Goal: Subscribe to service/newsletter

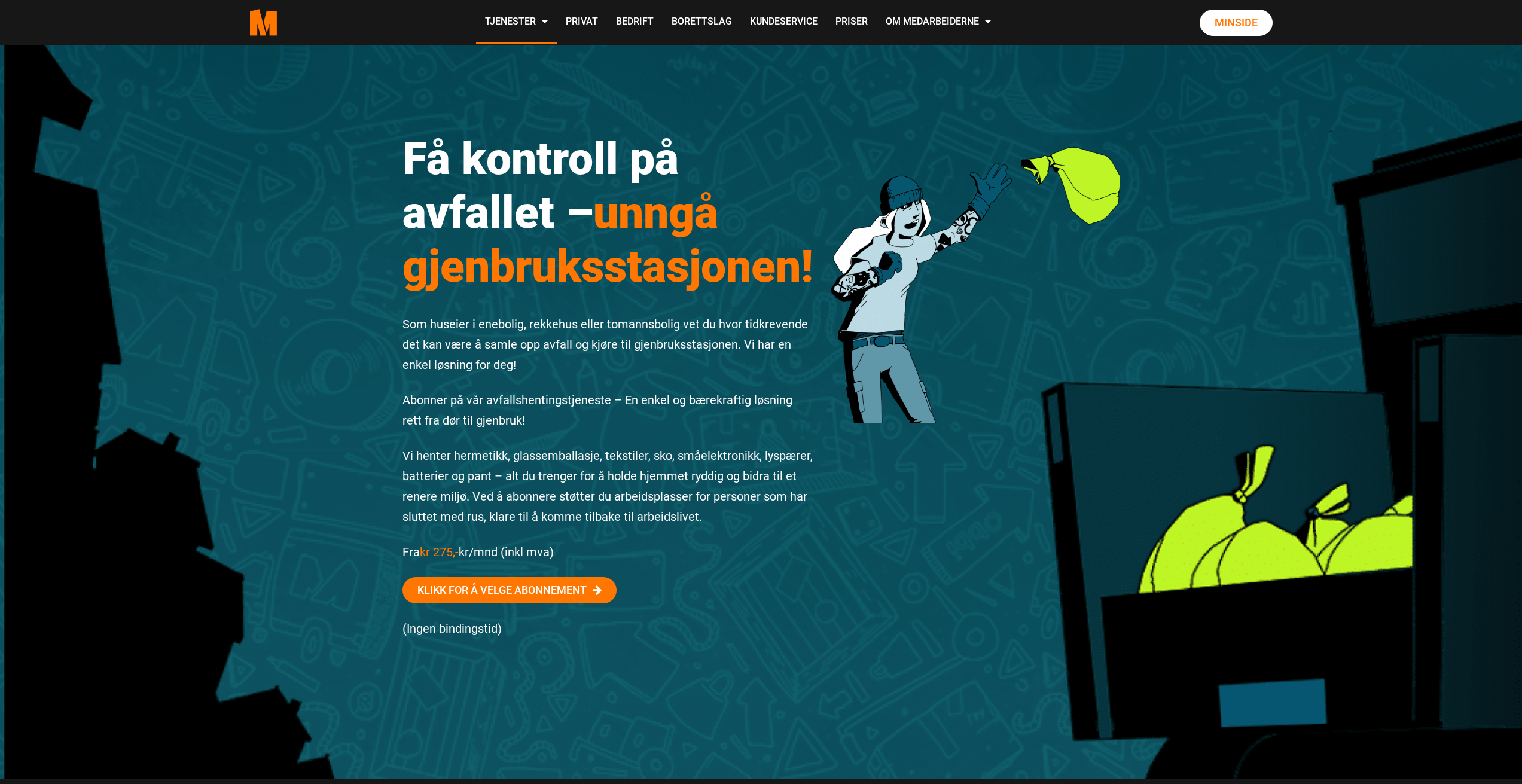
scroll to position [2033, 0]
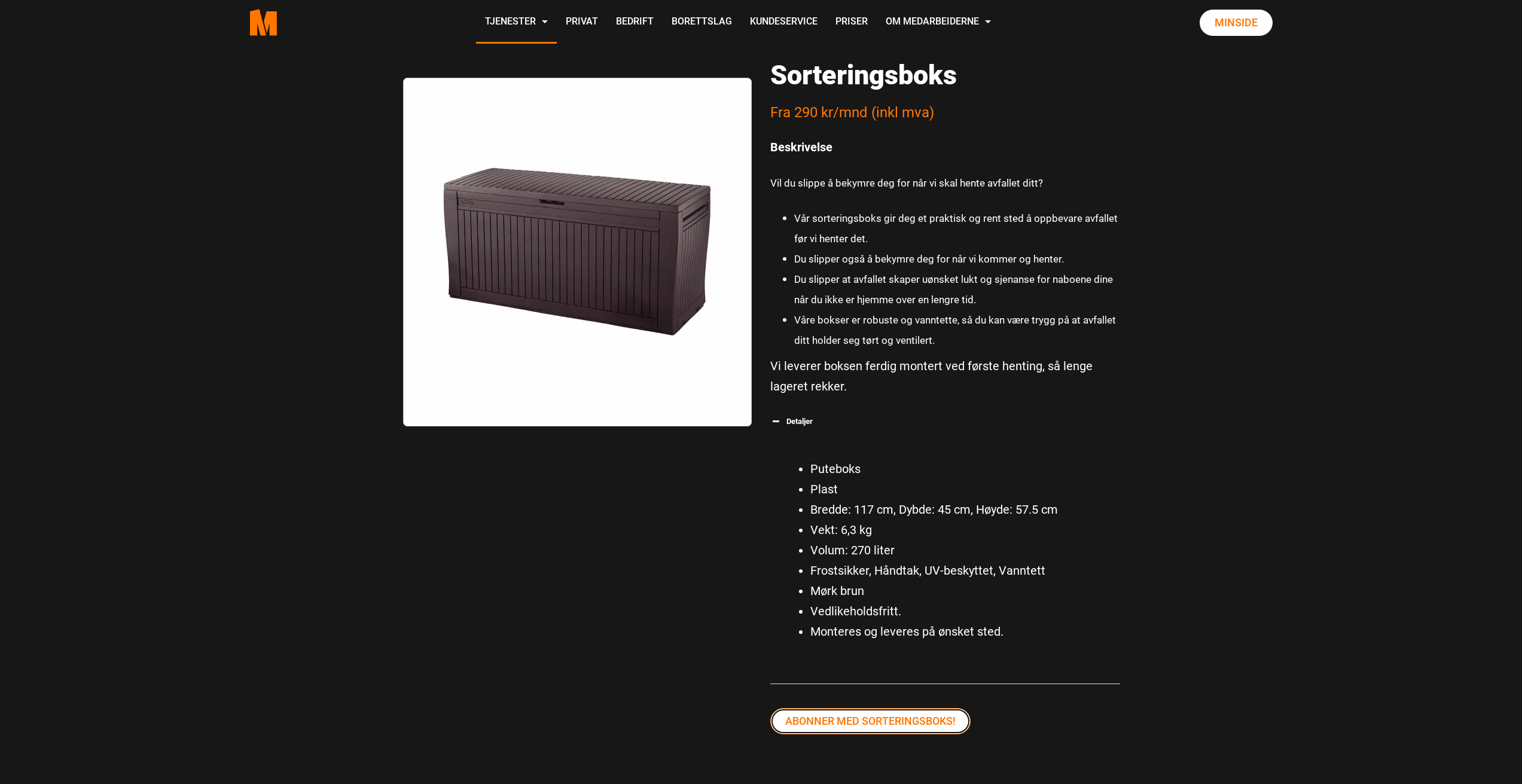
click at [892, 724] on link "Abonner med sorteringsboks!" at bounding box center [869, 720] width 200 height 26
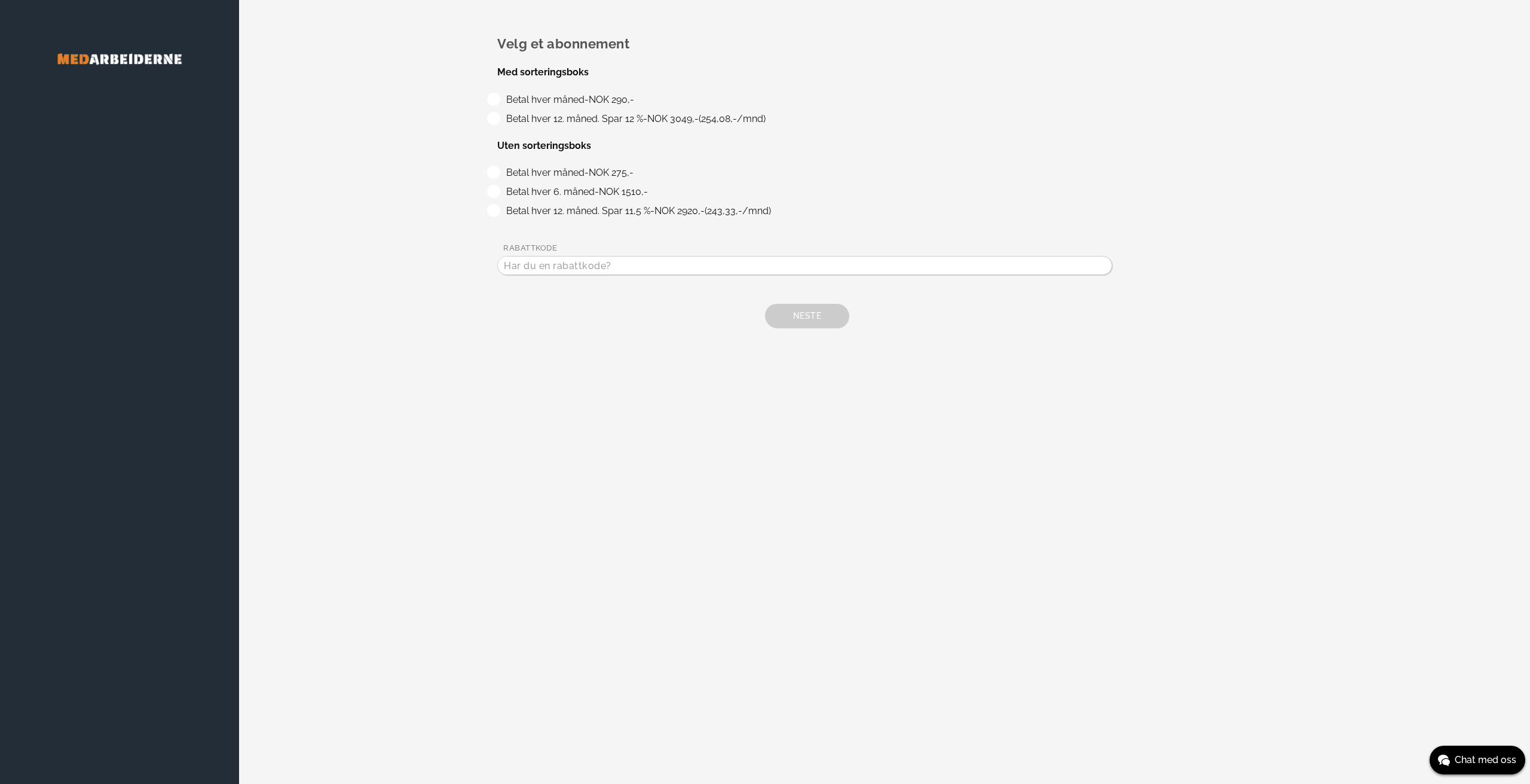
click at [502, 102] on label "Betal hver måned - NOK 290,-" at bounding box center [568, 99] width 132 height 11
click at [502, 100] on input "Betal hver måned - NOK 290,-" at bounding box center [506, 97] width 8 height 8
radio input "true"
click at [502, 114] on label "Betal hver 12. måned. Spar 12 % - NOK 3049,-(254,08,-/mnd)" at bounding box center [634, 119] width 264 height 11
click at [502, 114] on input "Betal hver 12. måned. Spar 12 % - NOK 3049,-(254,08,-/mnd)" at bounding box center [506, 115] width 8 height 8
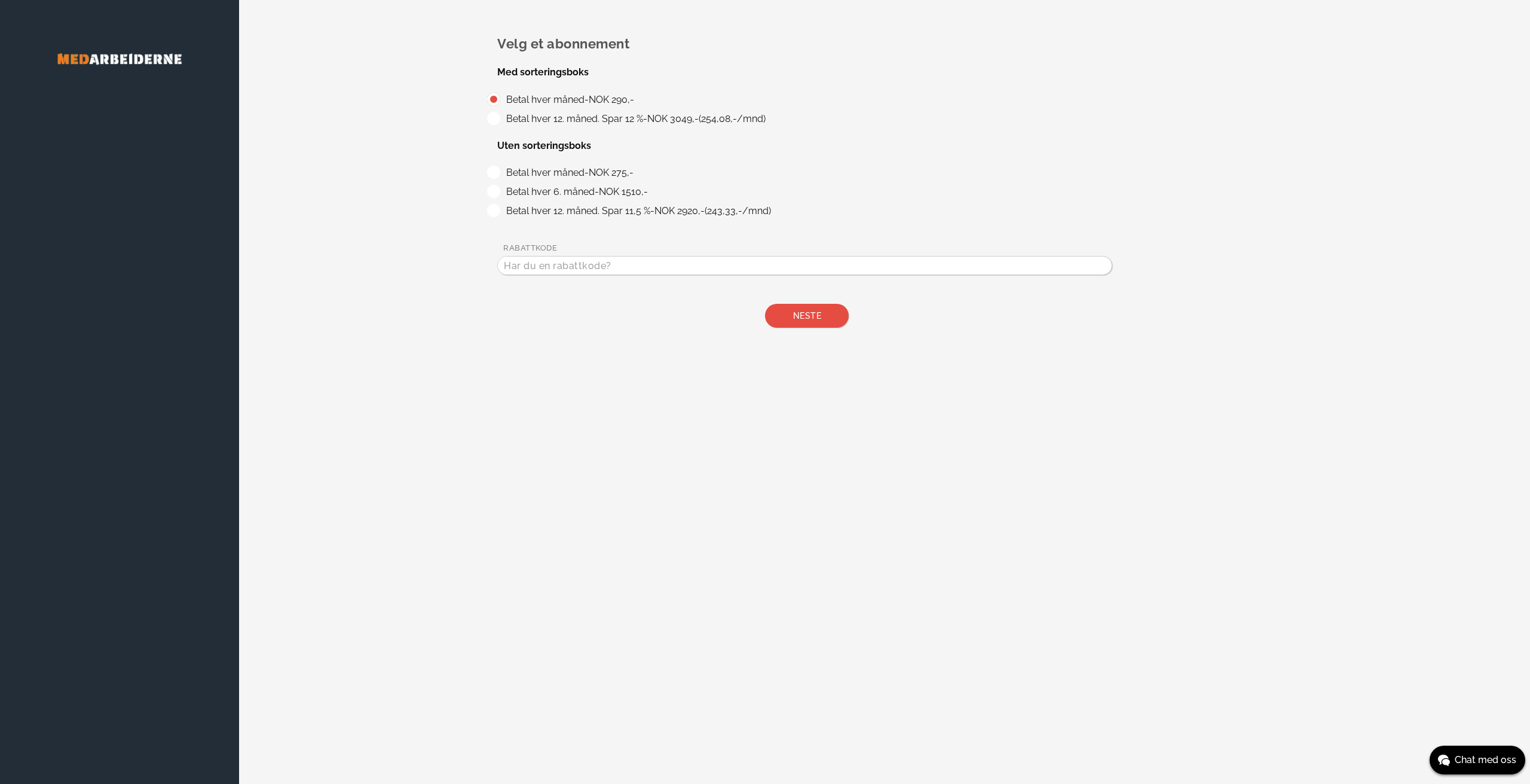
radio input "true"
click at [502, 97] on label "Betal hver måned - NOK 290,-" at bounding box center [568, 99] width 132 height 11
click at [502, 97] on input "Betal hver måned - NOK 290,-" at bounding box center [506, 97] width 8 height 8
radio input "true"
click at [502, 119] on label "Betal hver 12. måned. Spar 12 % - NOK 3049,-(254,08,-/mnd)" at bounding box center [634, 119] width 264 height 11
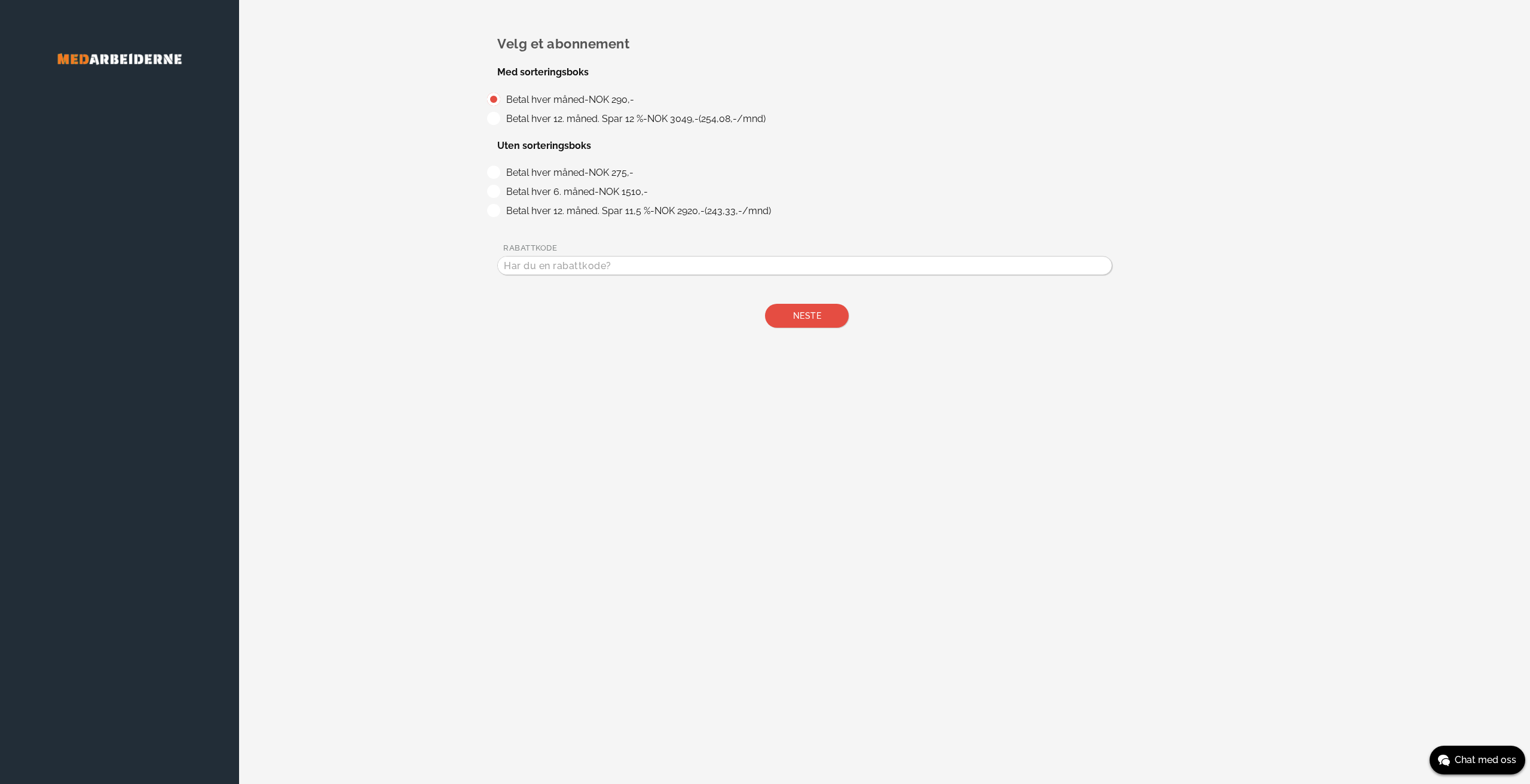
click at [502, 119] on input "Betal hver 12. måned. Spar 12 % - NOK 3049,-(254,08,-/mnd)" at bounding box center [506, 115] width 8 height 8
radio input "true"
click at [796, 313] on span "Neste" at bounding box center [807, 316] width 28 height 9
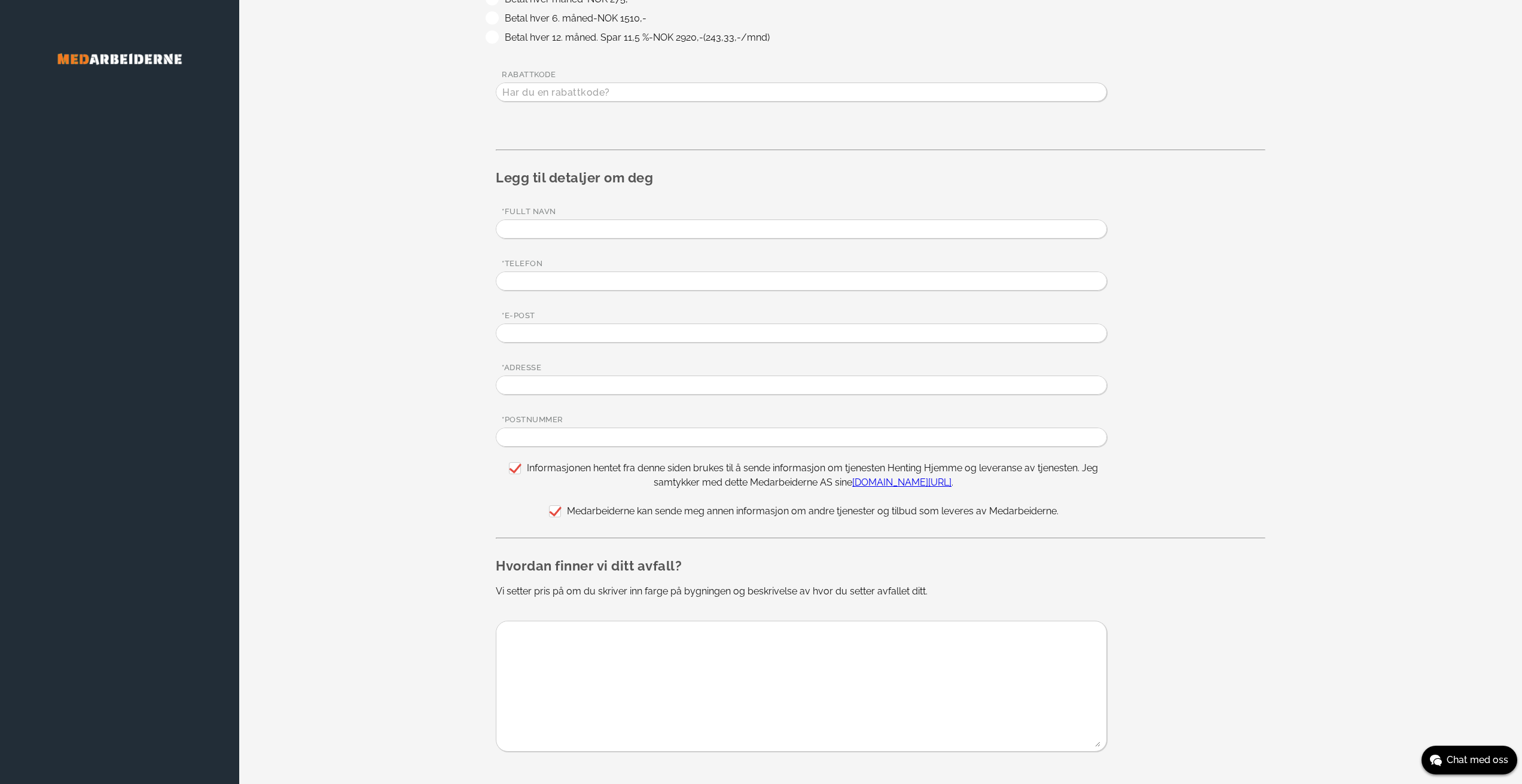
scroll to position [298, 0]
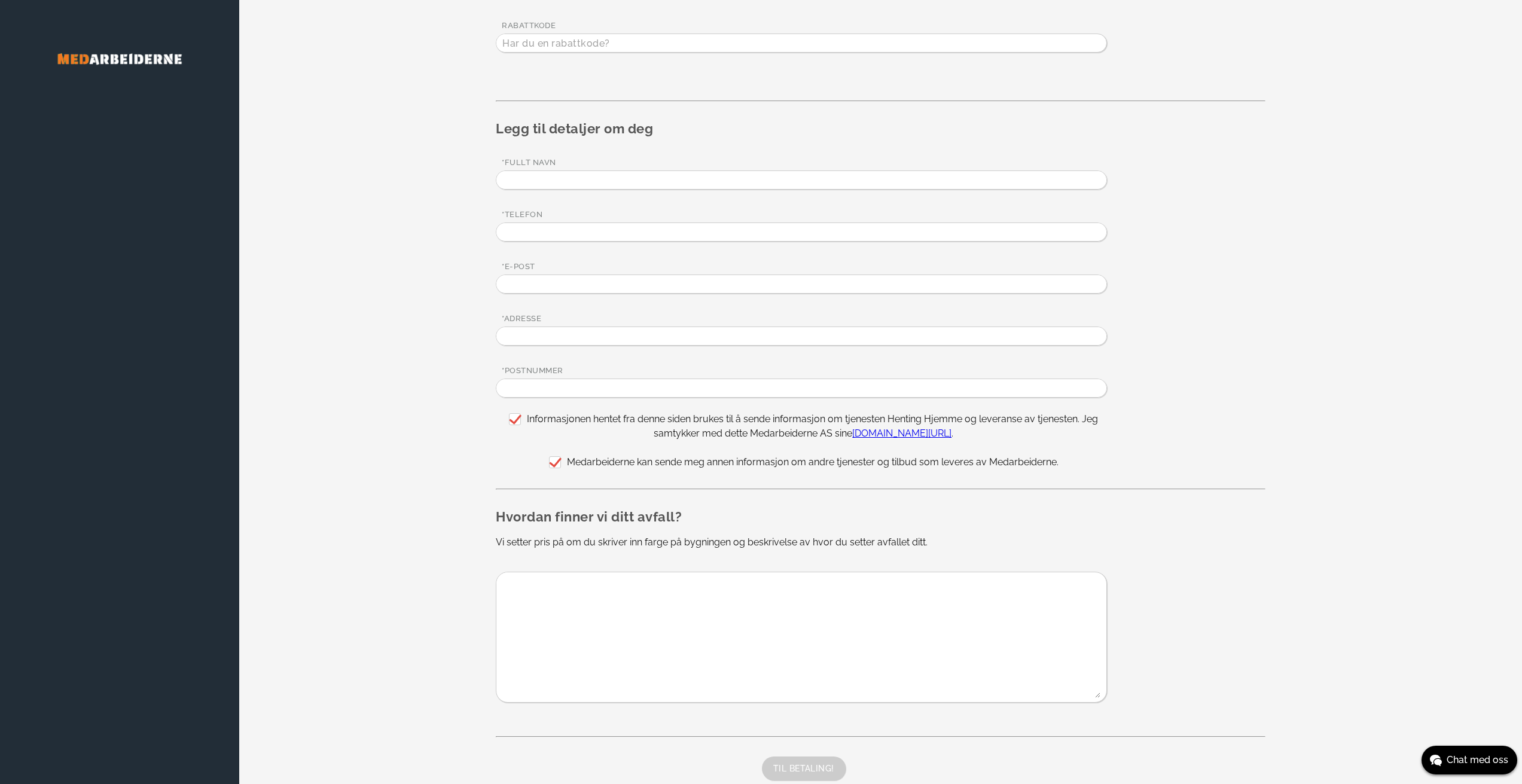
click at [548, 176] on input "text" at bounding box center [802, 180] width 610 height 18
type input "Lars Gaustad"
type input "97557024"
type input "gaustad.lars@gmail.com"
click at [597, 338] on input "text" at bounding box center [802, 336] width 610 height 18
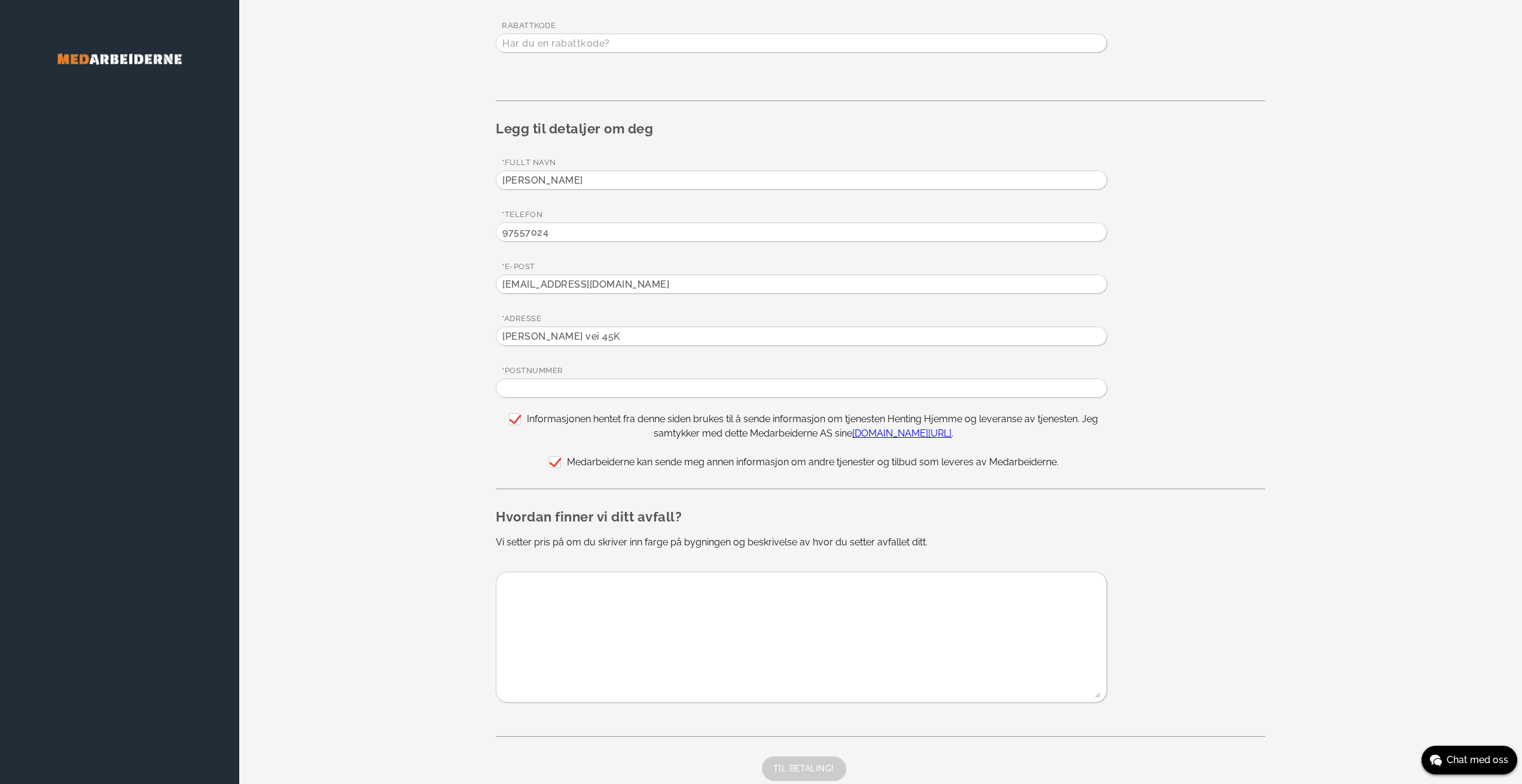
type input "Harald Halvorsens vei 45K"
click at [600, 396] on input "text" at bounding box center [802, 388] width 610 height 18
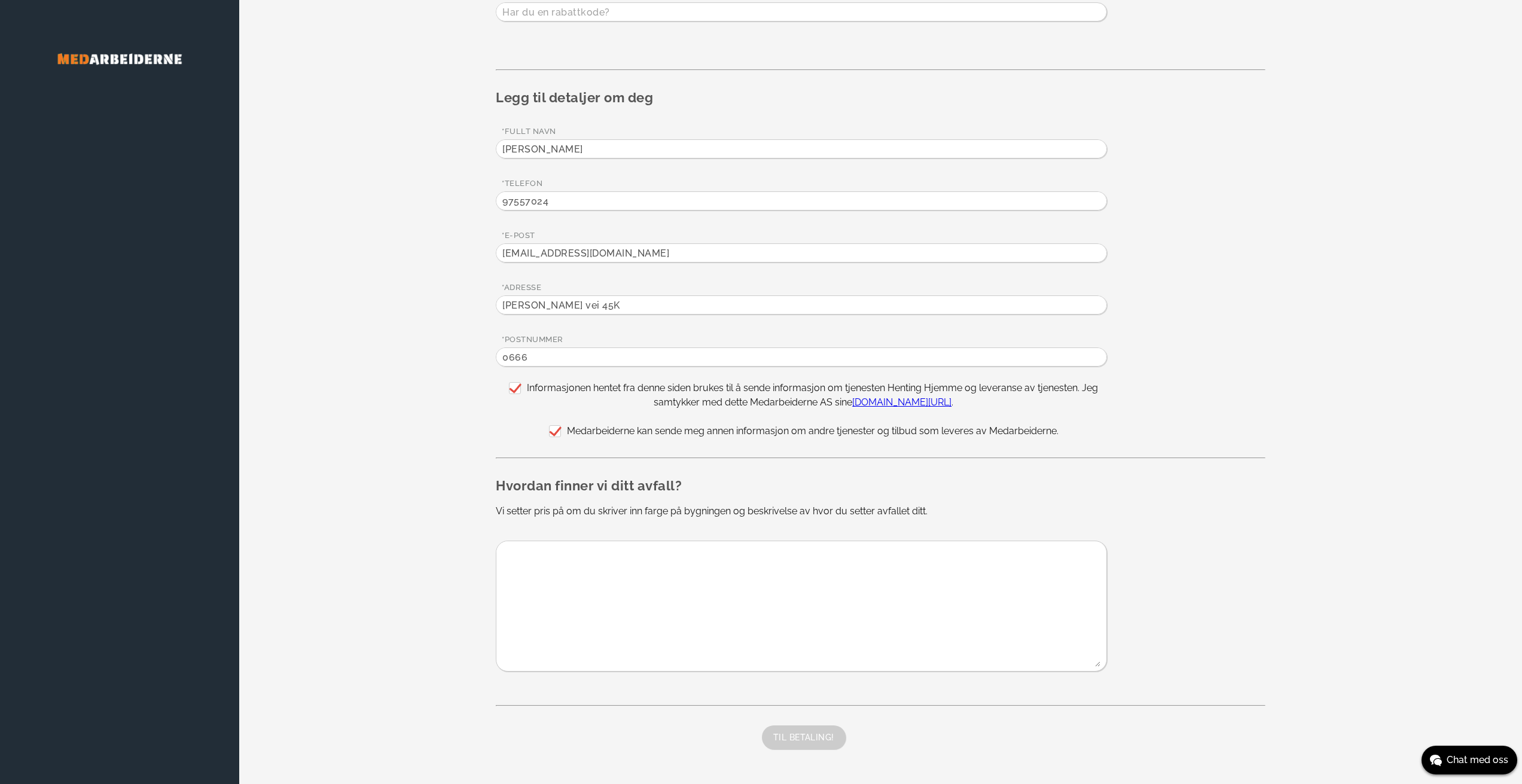
scroll to position [331, 0]
type input "0666"
click at [571, 556] on textarea at bounding box center [798, 602] width 604 height 126
type textarea "R"
click at [758, 577] on textarea "Vi bor i rekkehus, merket med K. Huset er malt i en gul farge. Vi vil gjerne ha…" at bounding box center [798, 602] width 604 height 126
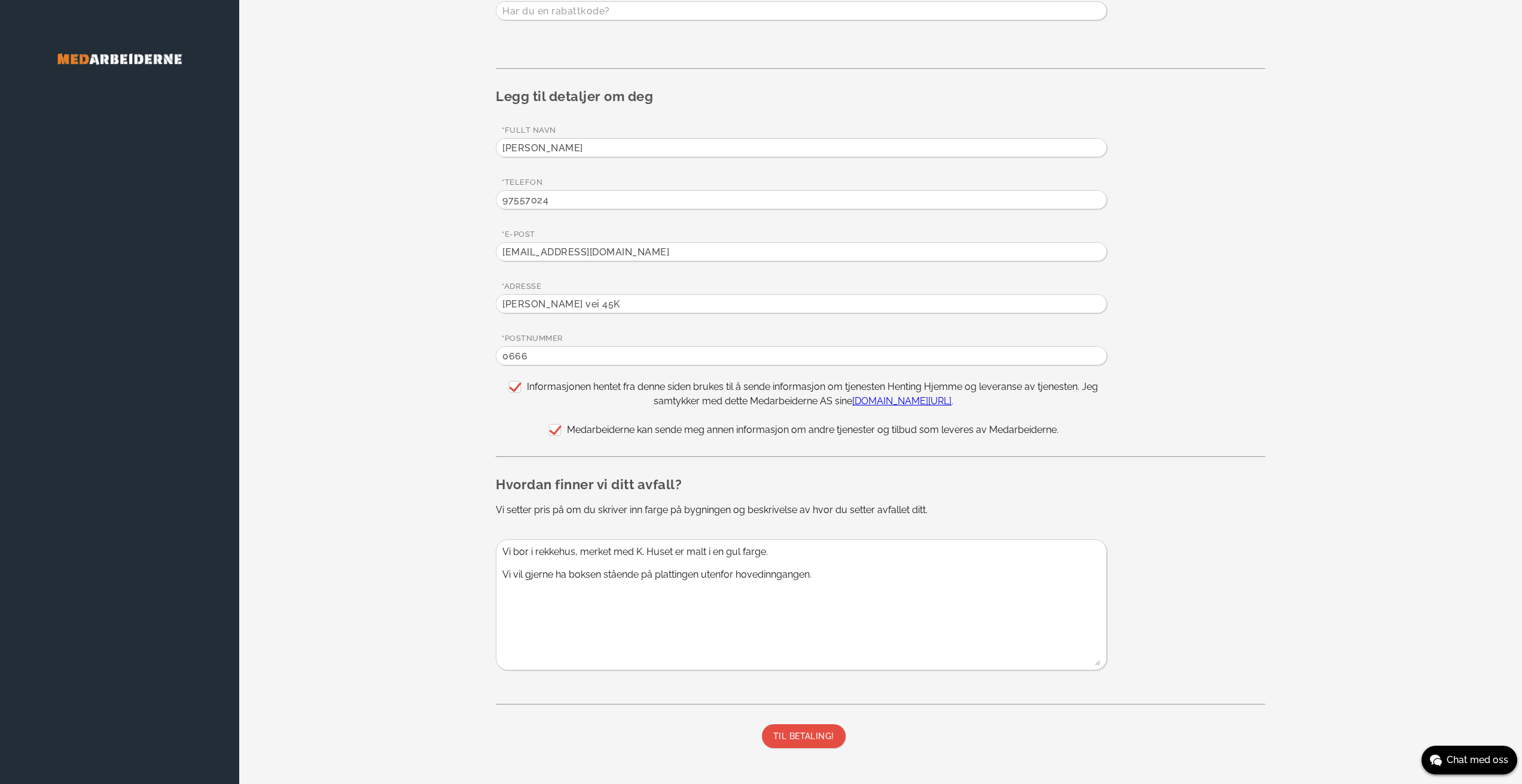
click at [758, 577] on textarea "Vi bor i rekkehus, merket med K. Huset er malt i en gul farge. Vi vil gjerne ha…" at bounding box center [798, 602] width 604 height 126
click at [828, 576] on textarea "Vi bor i rekkehus, merket med K. Huset er malt i en gul farge. Vi vil gjerne ha…" at bounding box center [798, 602] width 604 height 126
type textarea "Vi bor i rekkehus, merket med K. Huset er malt i en gul farge. Vi vil gjerne ha…"
click at [803, 737] on button "TIL BETALING!" at bounding box center [803, 736] width 84 height 24
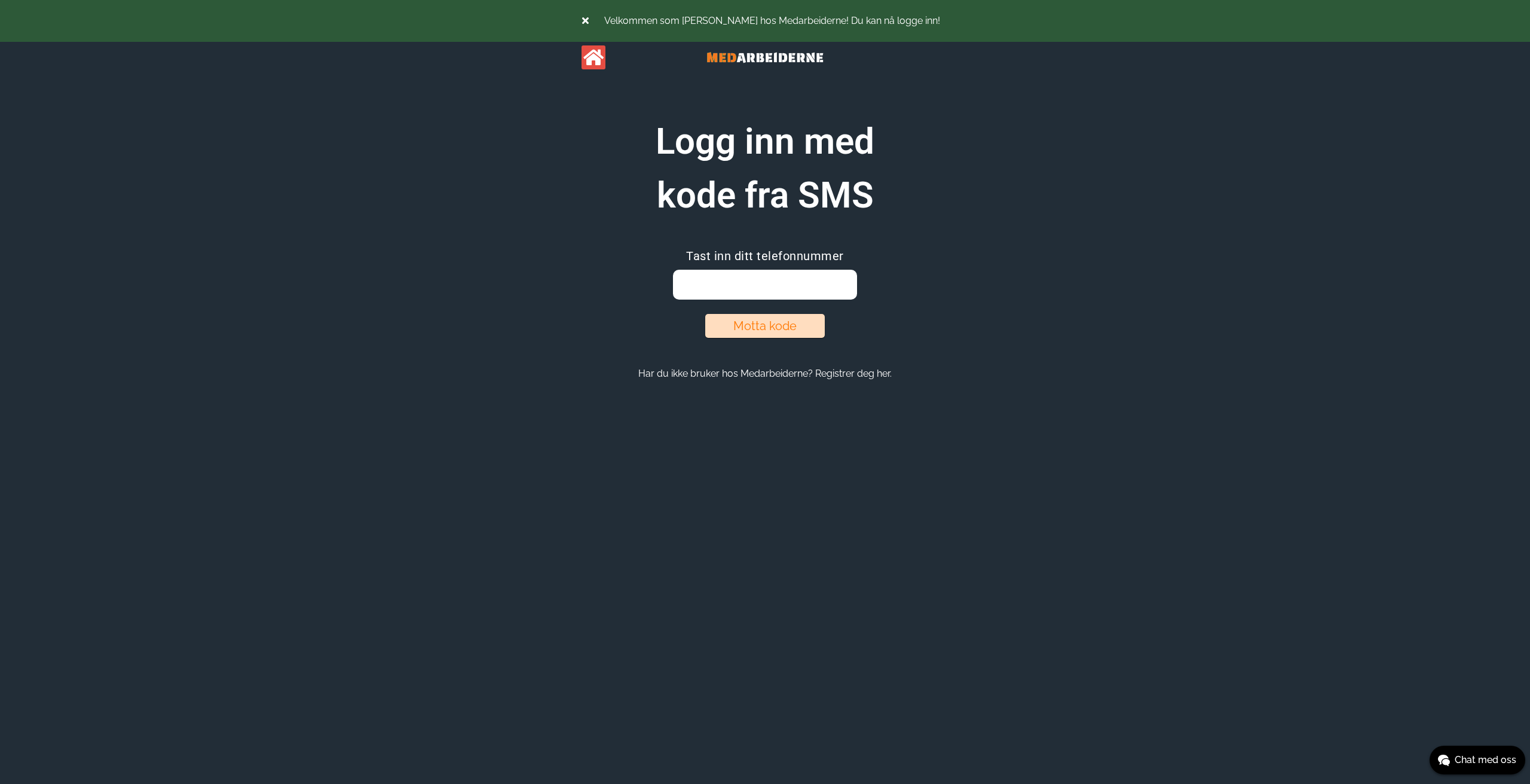
click at [777, 279] on input "email" at bounding box center [764, 284] width 183 height 30
type input "97557024"
click at [784, 329] on button "Motta kode" at bounding box center [765, 326] width 120 height 24
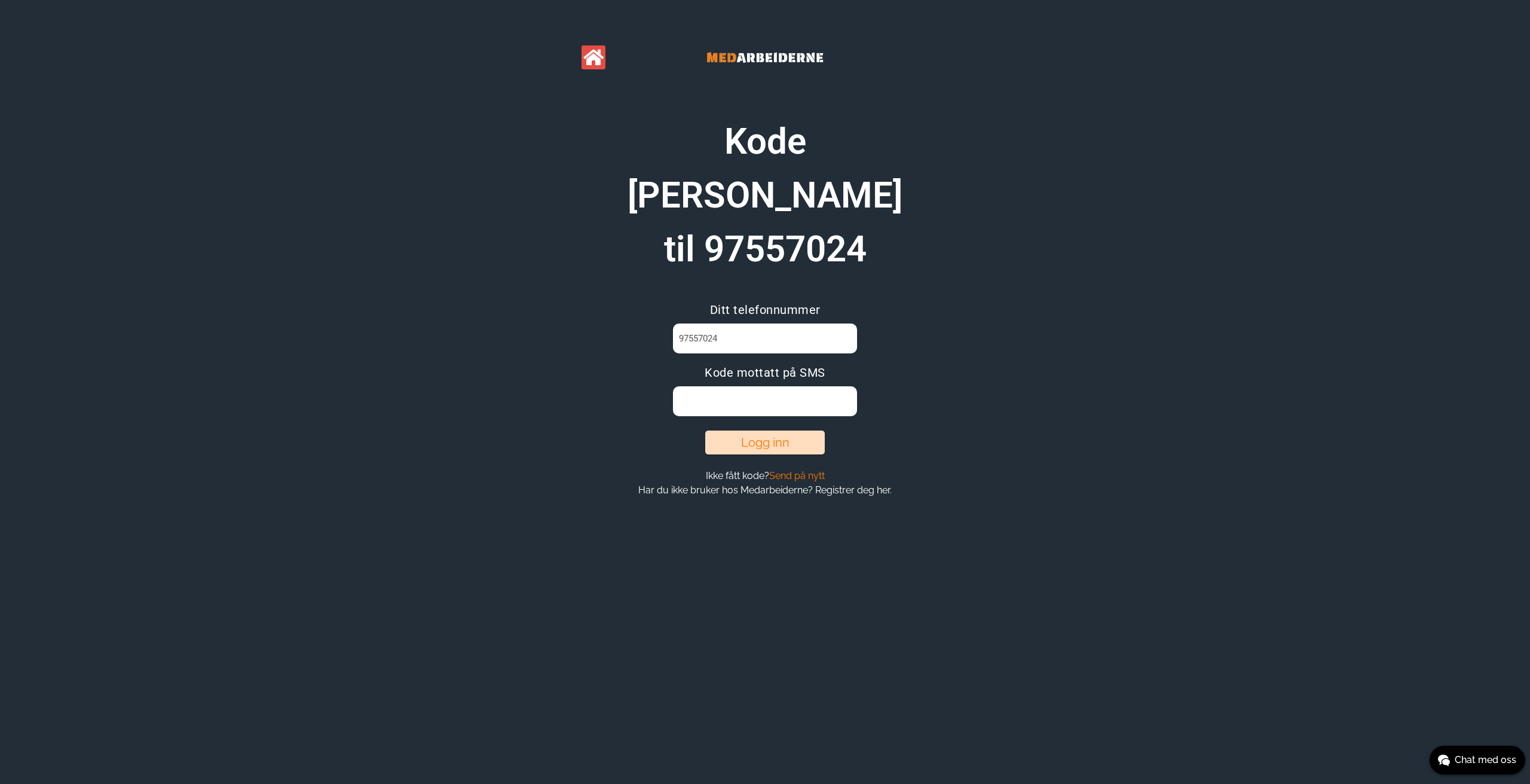
click at [770, 386] on input at bounding box center [764, 401] width 183 height 30
type input "ZUJTQZ1M"
click at [772, 431] on button "Logg inn" at bounding box center [765, 443] width 120 height 24
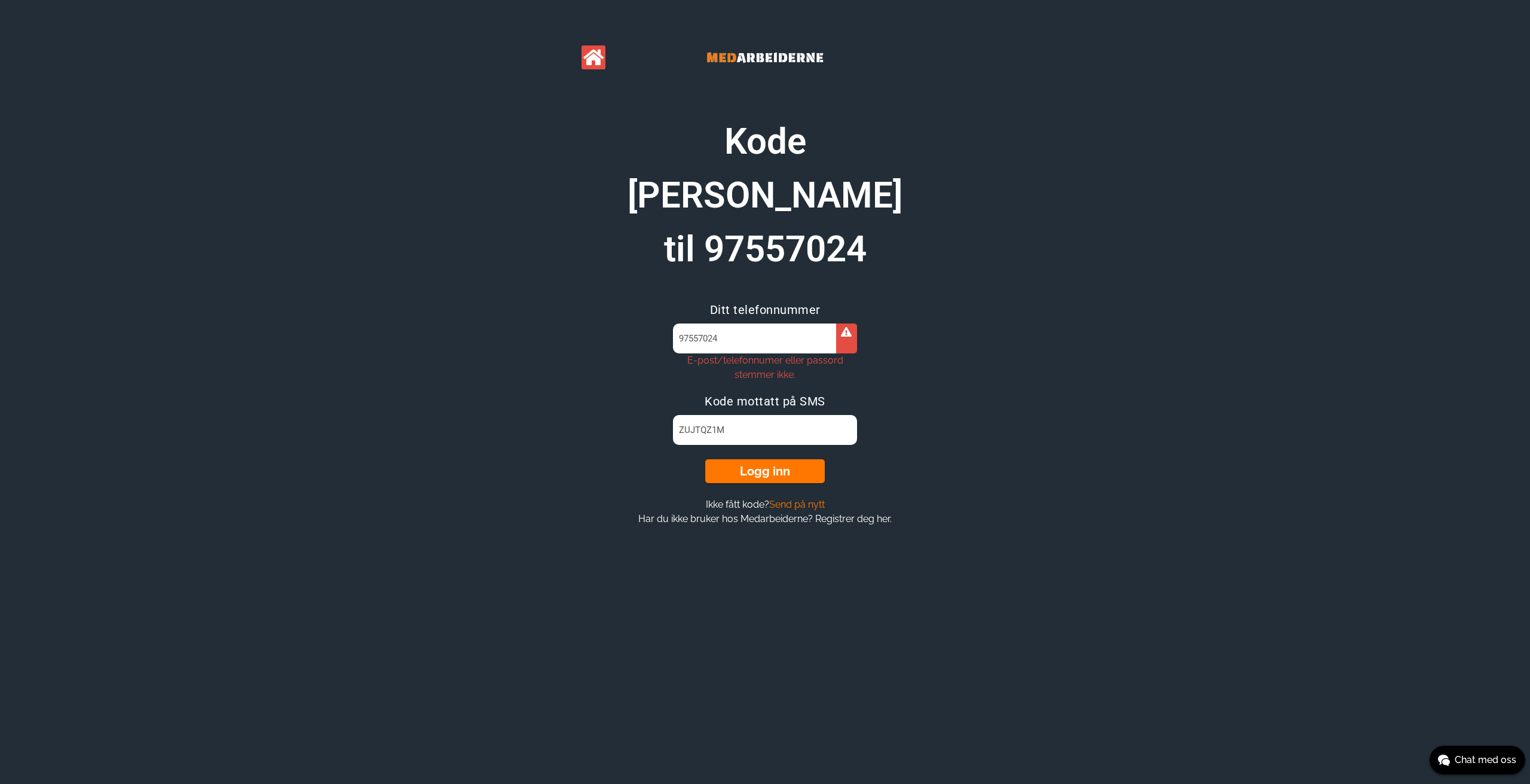
click at [771, 414] on input "ZUJTQZ1M" at bounding box center [764, 429] width 183 height 30
click at [689, 323] on input "97557024" at bounding box center [764, 338] width 183 height 30
click at [701, 323] on input "97 557024" at bounding box center [764, 338] width 183 height 30
click at [713, 323] on input "97 55 7024" at bounding box center [764, 338] width 183 height 30
type input "97 55 70 24"
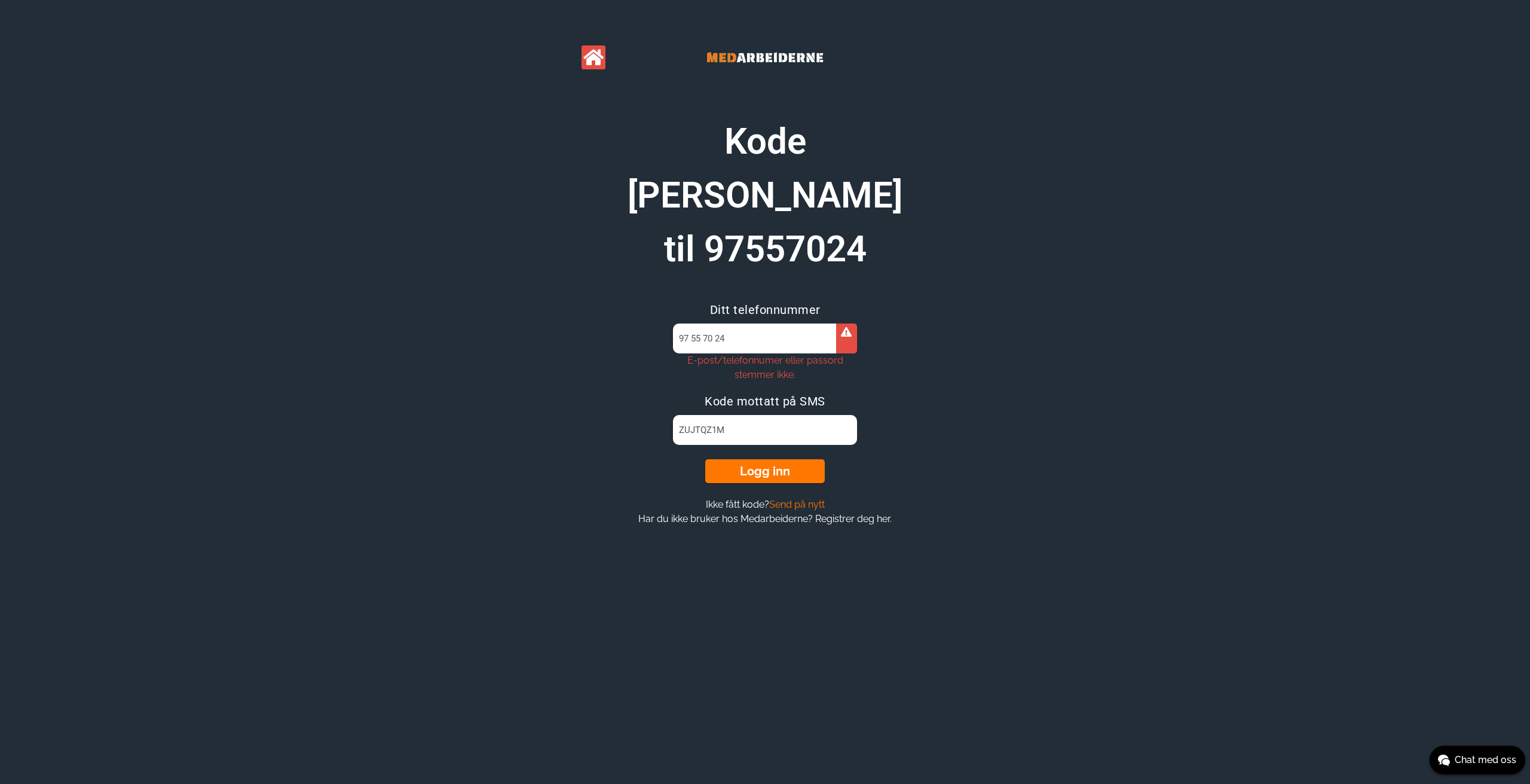
click at [711, 414] on input "ZUJTQZ1M" at bounding box center [764, 429] width 183 height 30
type input "ZUJTQX1M"
click at [691, 323] on input "97 55 70 24" at bounding box center [764, 338] width 183 height 30
type input "97557024"
click at [766, 459] on button "Logg inn" at bounding box center [765, 471] width 120 height 24
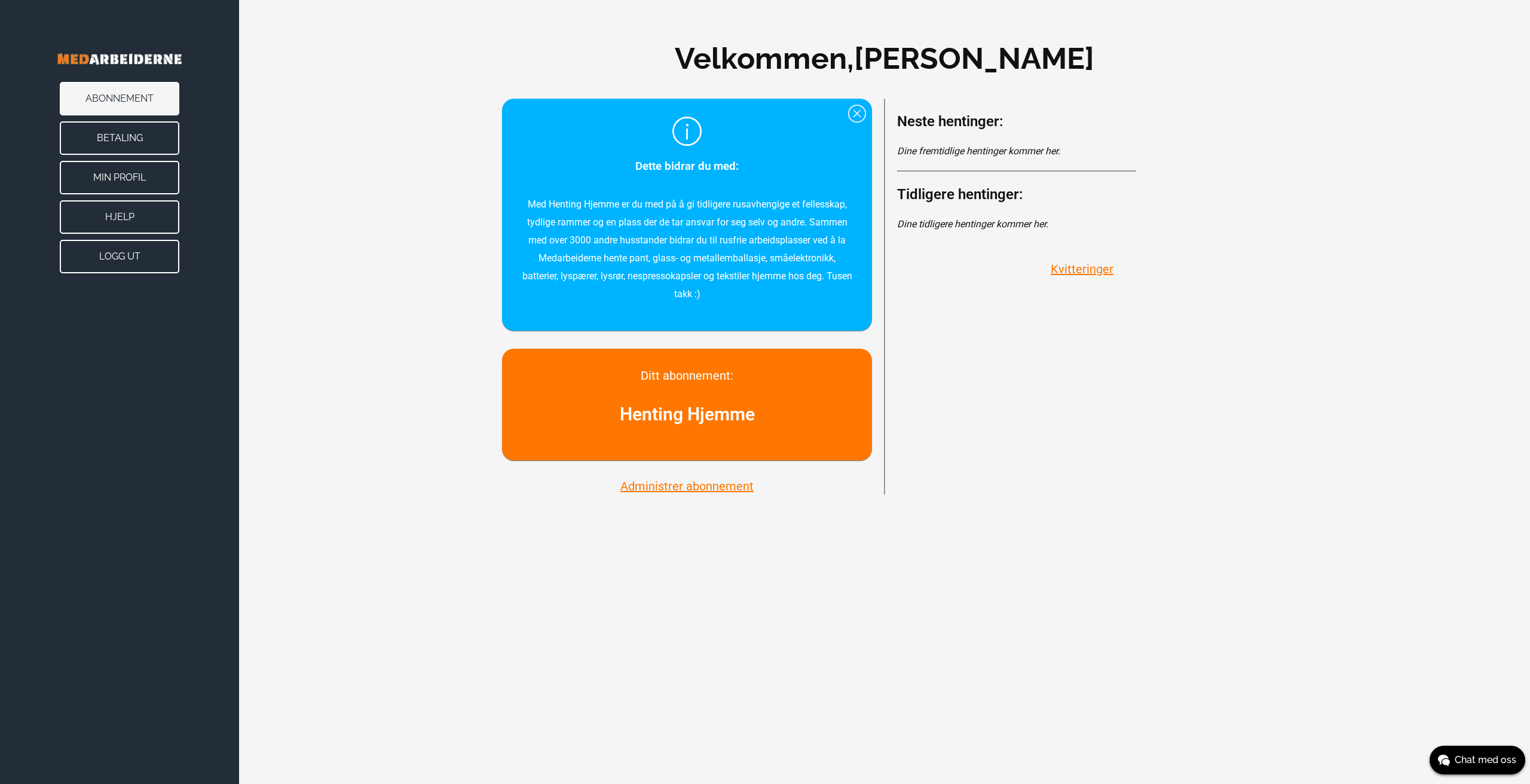
click at [1076, 272] on button "Kvitteringer" at bounding box center [1082, 268] width 70 height 16
click at [135, 138] on button "Betaling" at bounding box center [119, 138] width 120 height 34
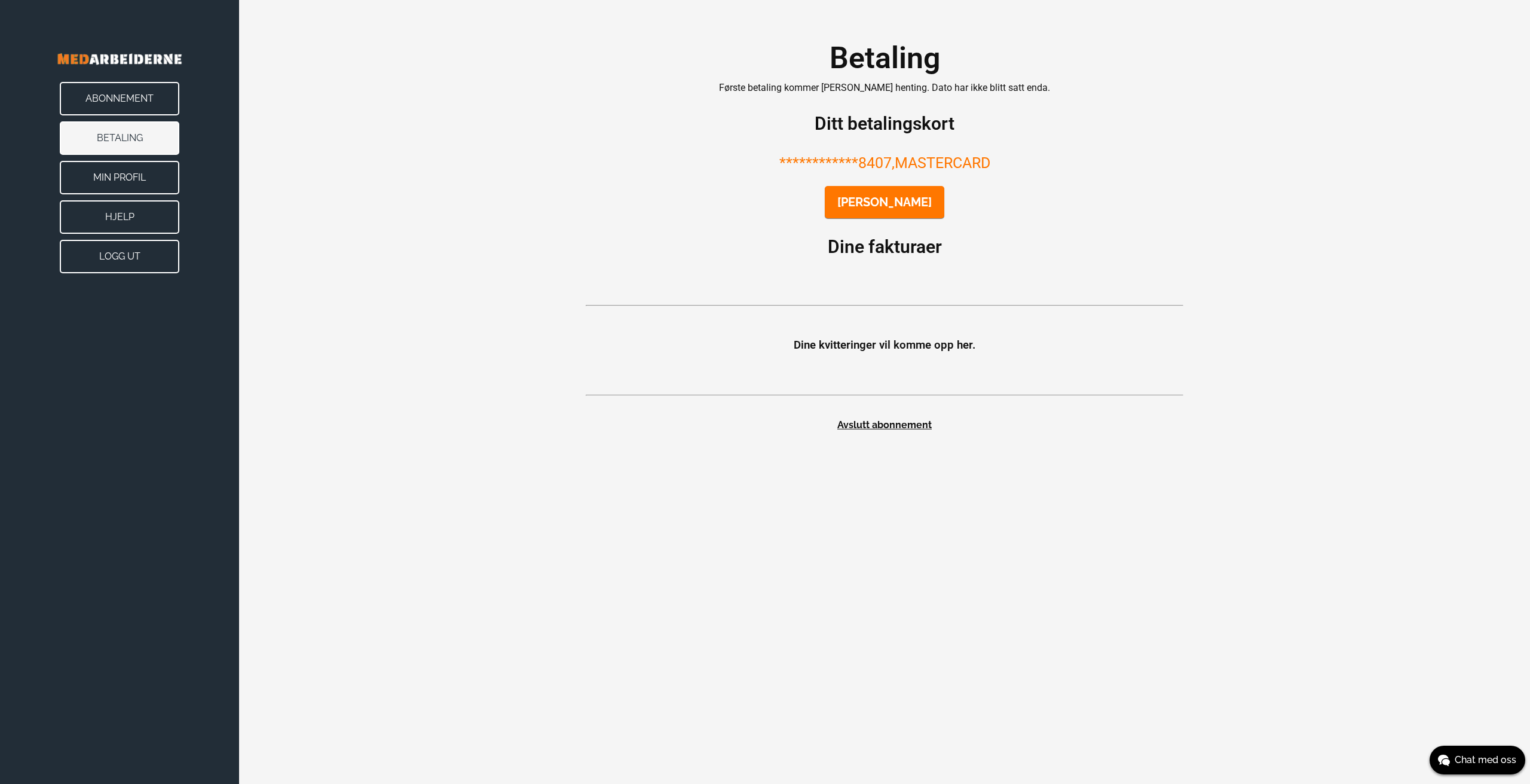
click at [119, 178] on button "Min Profil" at bounding box center [119, 177] width 120 height 34
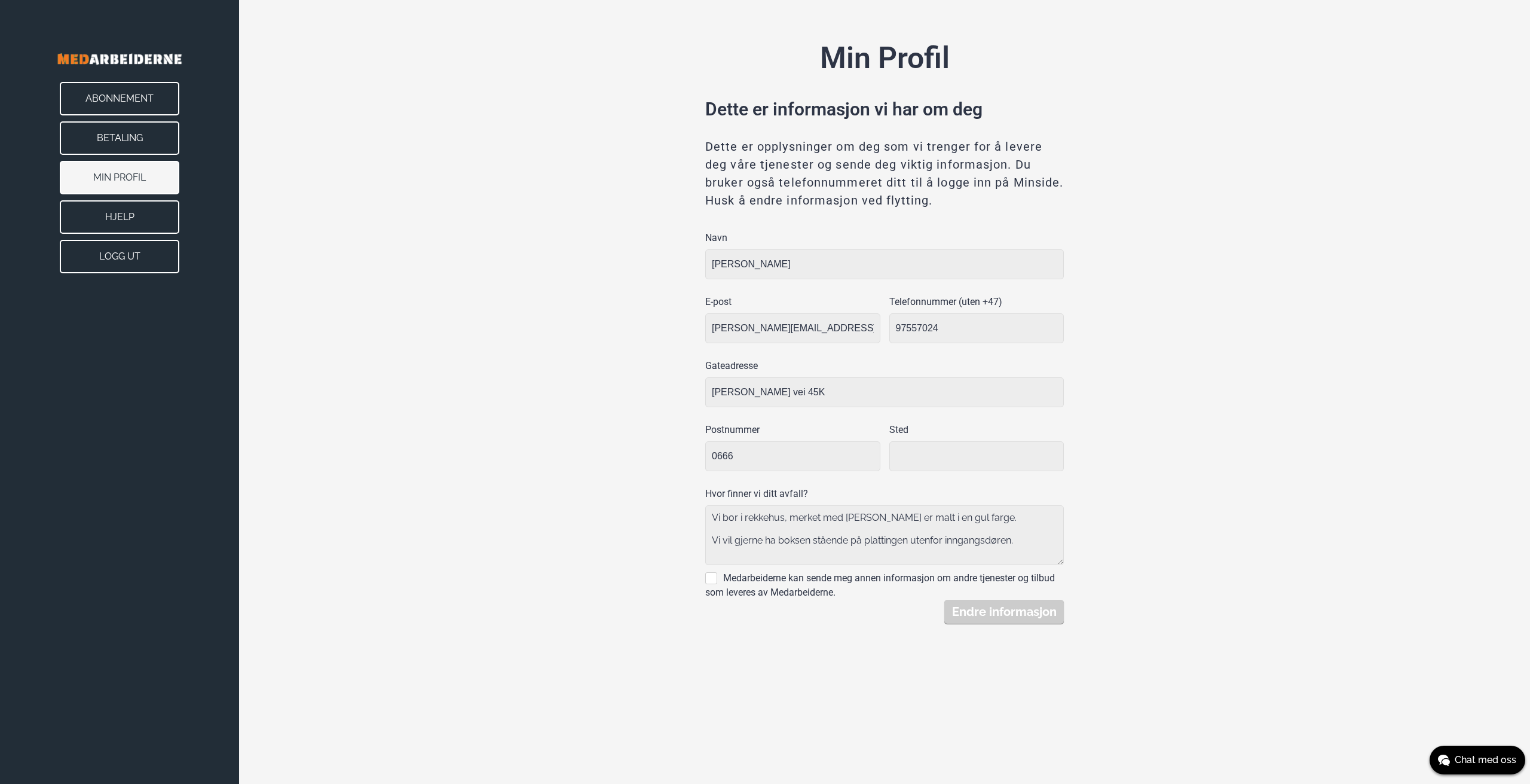
type input "Oslo"
click at [115, 215] on button "Hjelp" at bounding box center [119, 216] width 120 height 34
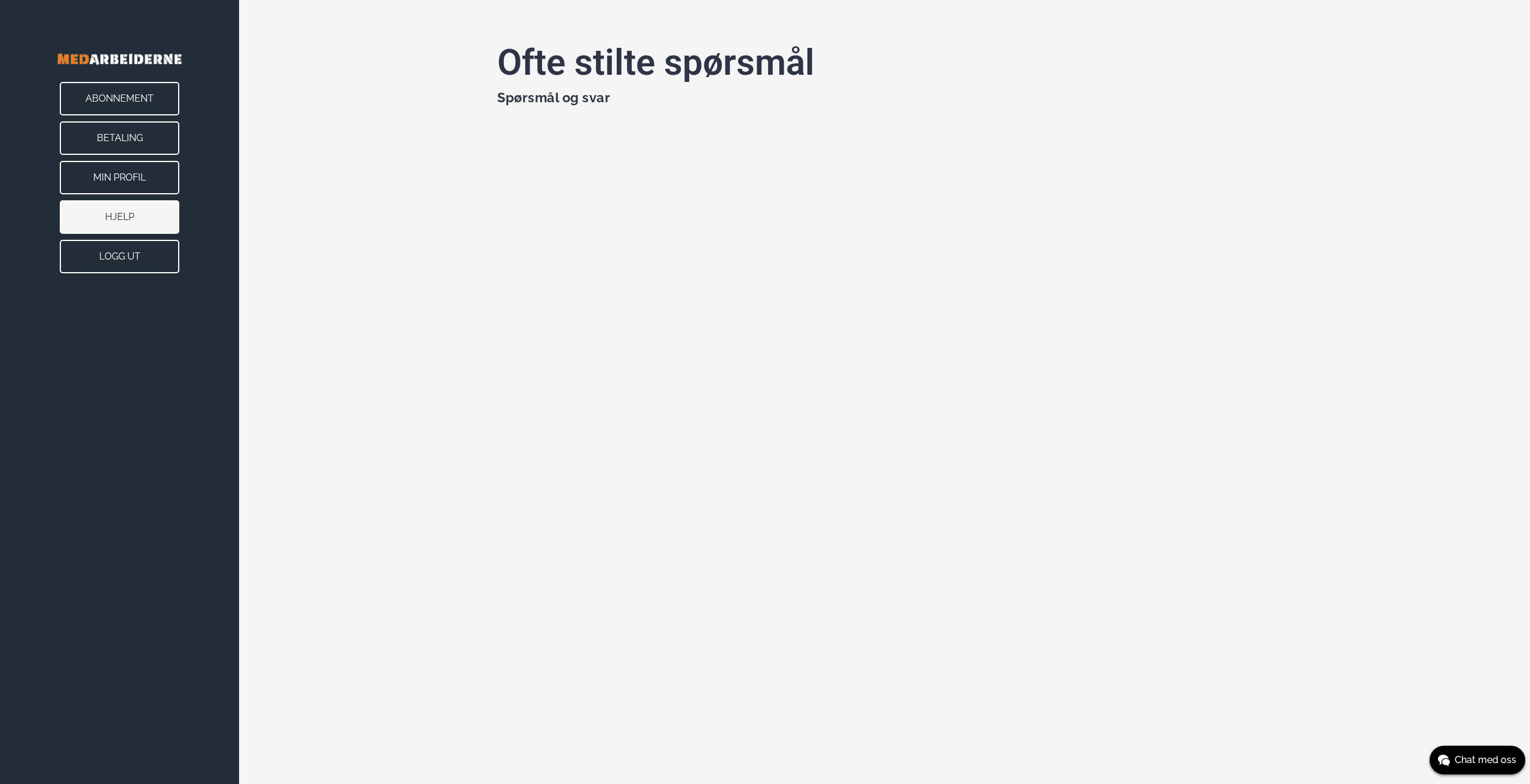
click at [127, 256] on button "Logg ut" at bounding box center [119, 256] width 120 height 34
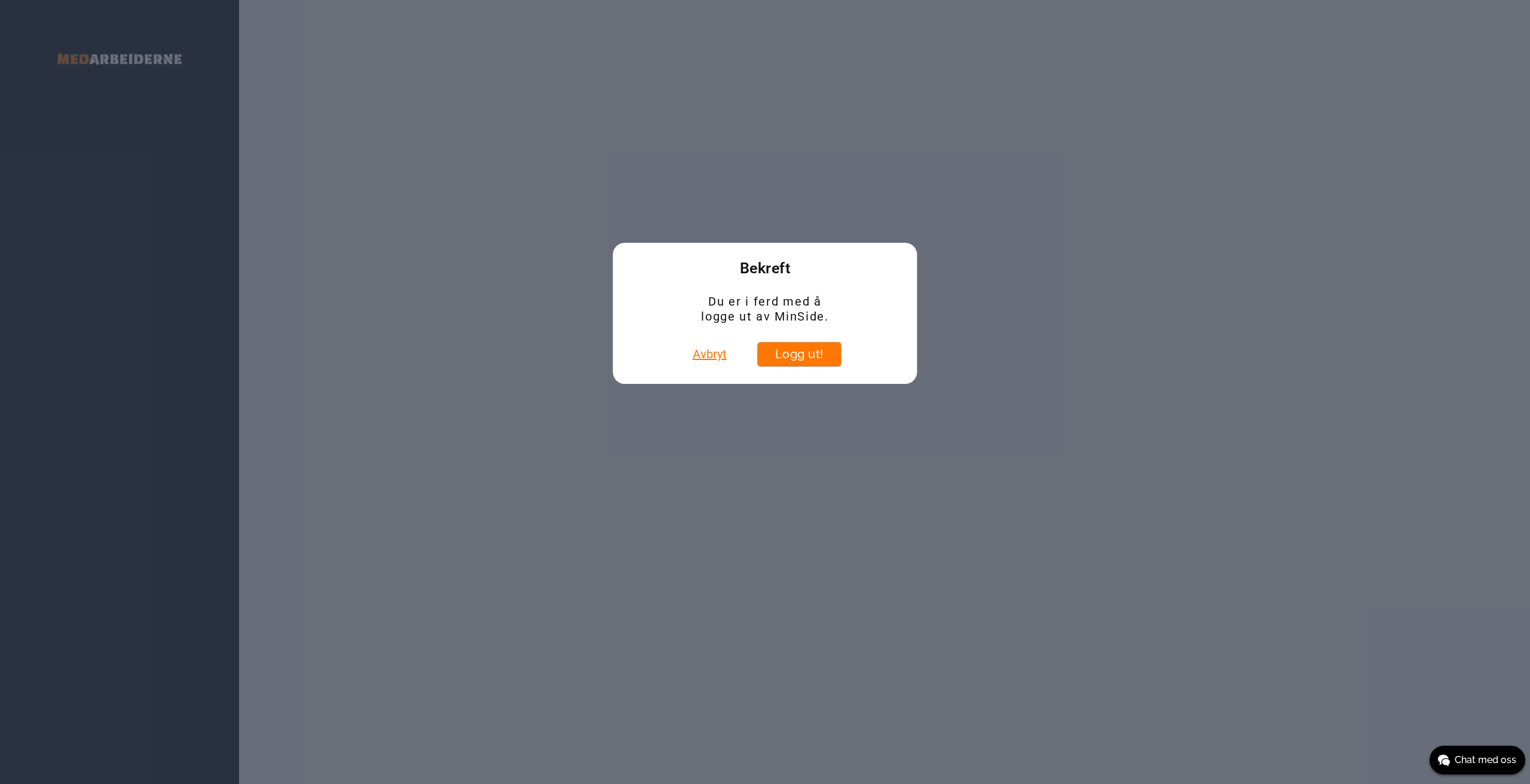
click at [707, 356] on button "Avbryt" at bounding box center [709, 354] width 41 height 24
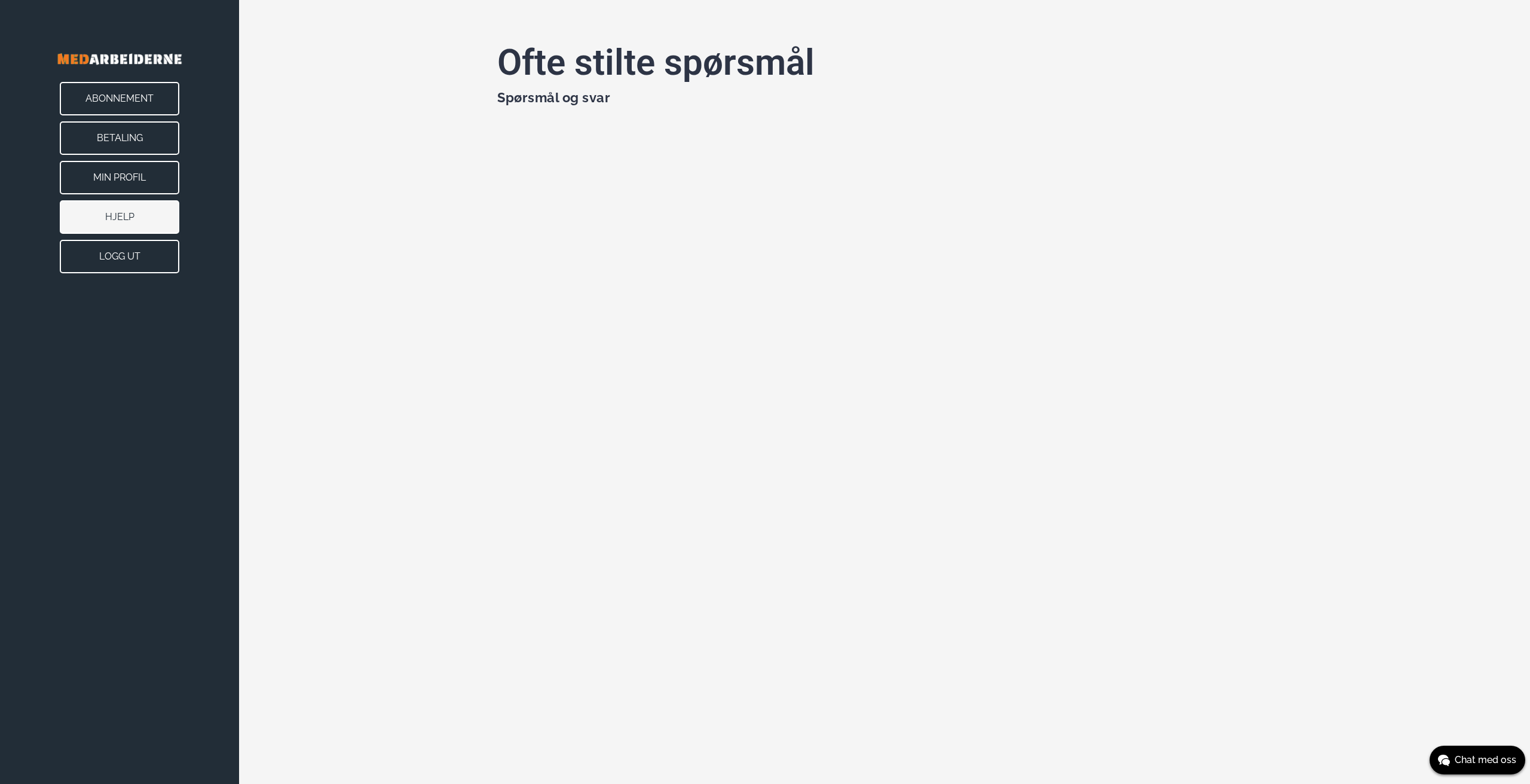
click at [127, 89] on button "Abonnement" at bounding box center [119, 99] width 120 height 34
